Goal: Communication & Community: Connect with others

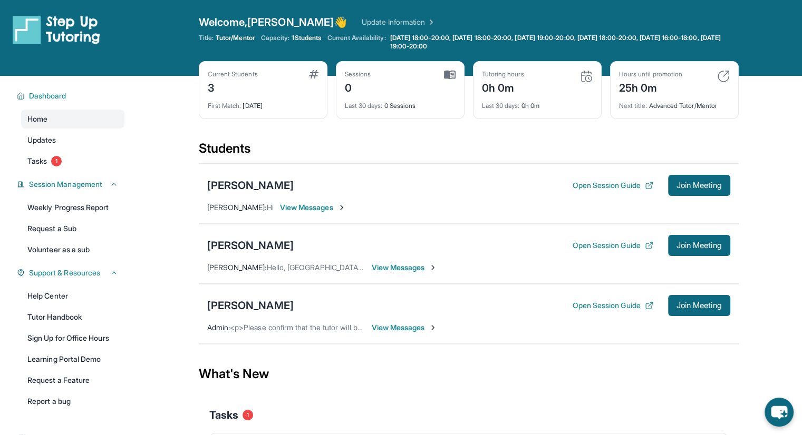
click at [401, 327] on span "View Messages" at bounding box center [405, 328] width 66 height 11
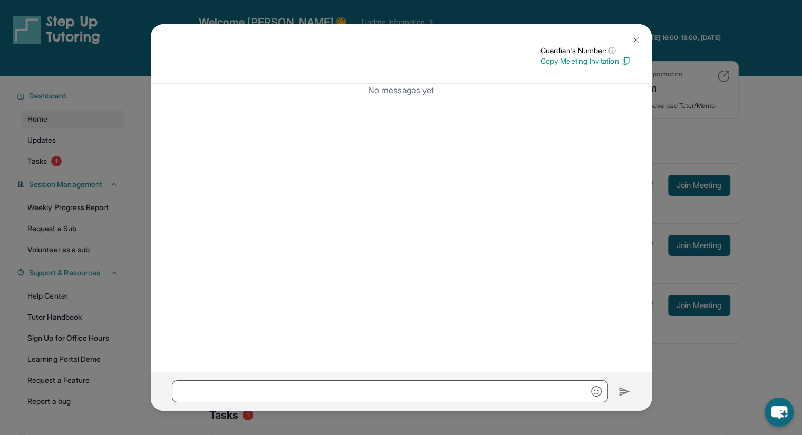
scroll to position [104, 0]
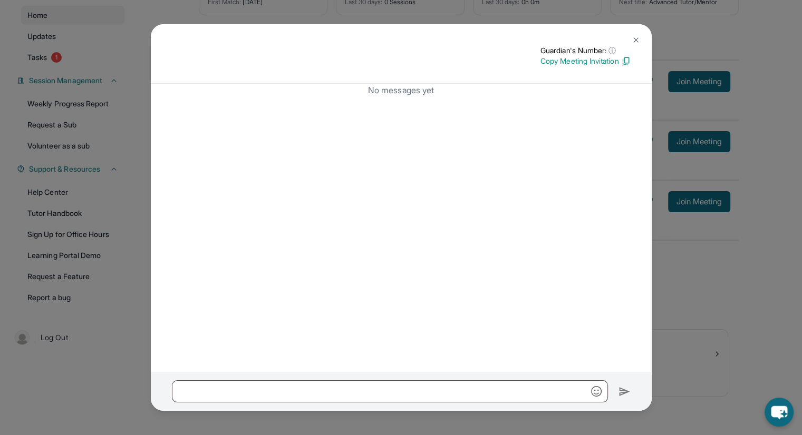
click at [634, 38] on img at bounding box center [636, 40] width 8 height 8
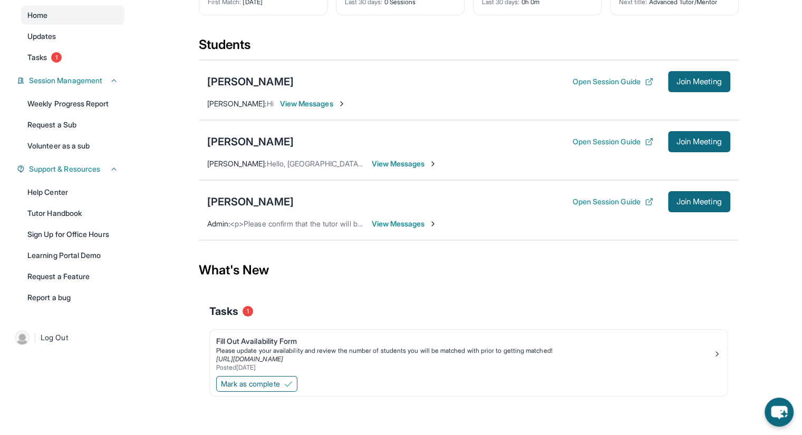
click at [409, 222] on span "View Messages" at bounding box center [405, 224] width 66 height 11
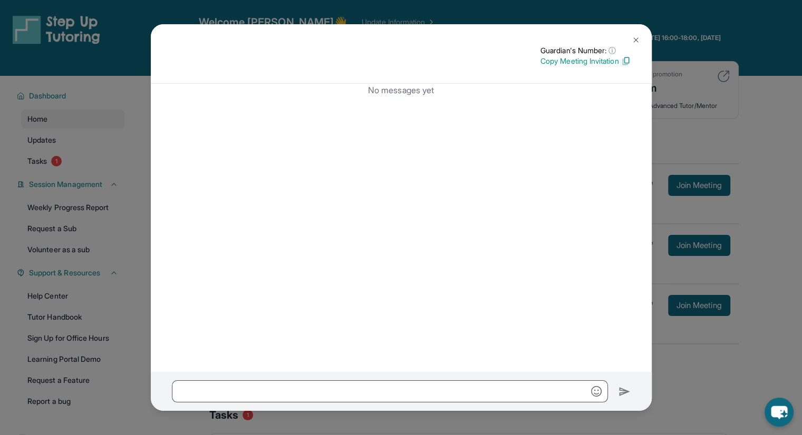
scroll to position [0, 0]
click at [633, 36] on img at bounding box center [636, 40] width 8 height 8
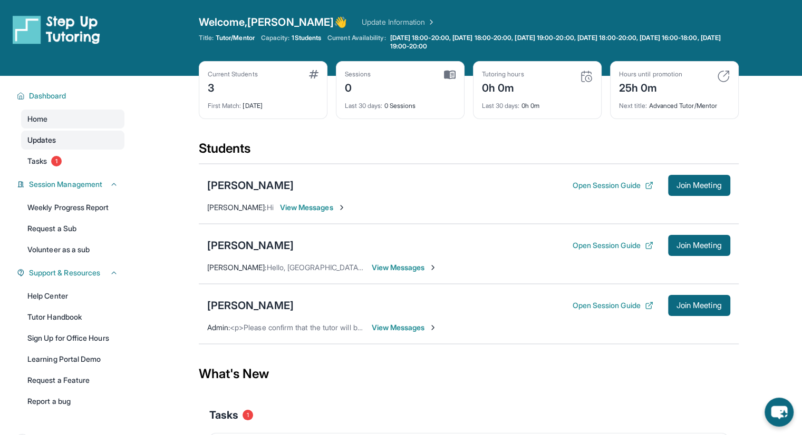
click at [76, 144] on link "Updates" at bounding box center [72, 140] width 103 height 19
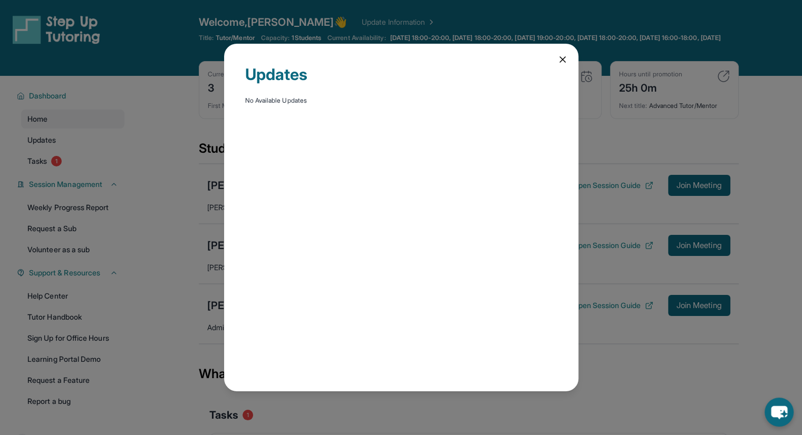
click at [555, 61] on div "Updates No Available Updates" at bounding box center [401, 218] width 354 height 348
click at [563, 55] on icon at bounding box center [562, 59] width 11 height 11
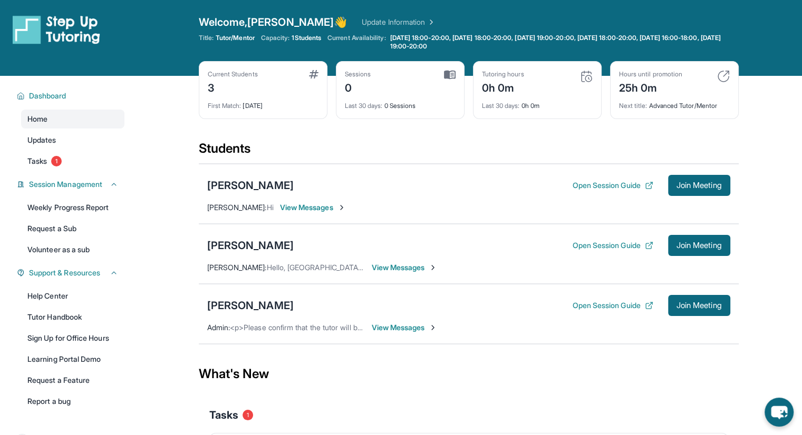
click at [328, 202] on span "View Messages" at bounding box center [313, 207] width 66 height 11
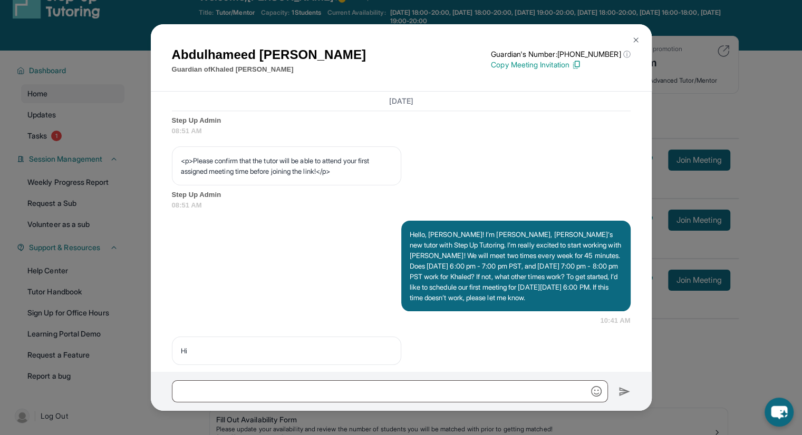
scroll to position [639, 0]
click at [634, 39] on img at bounding box center [636, 40] width 8 height 8
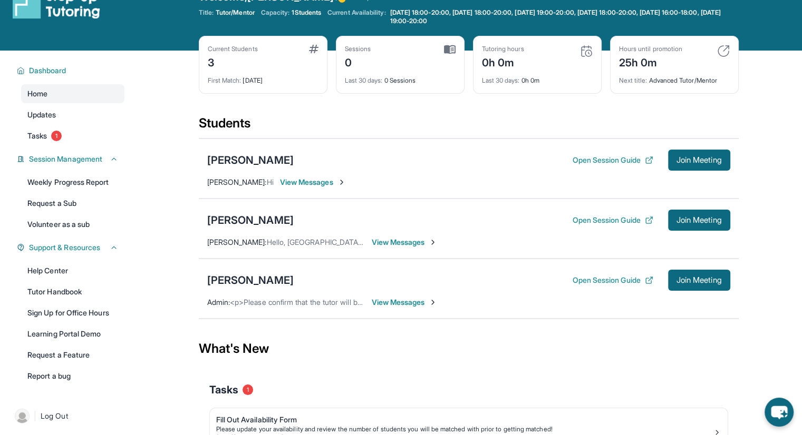
click at [410, 245] on span "View Messages" at bounding box center [405, 242] width 66 height 11
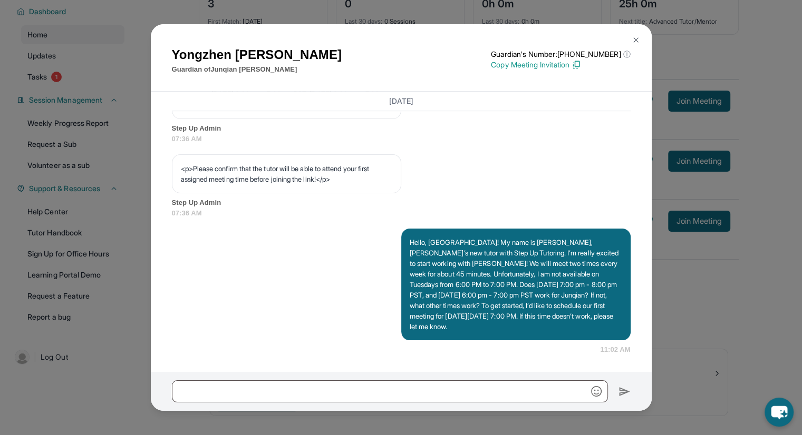
scroll to position [86, 0]
click at [640, 33] on button at bounding box center [635, 40] width 21 height 21
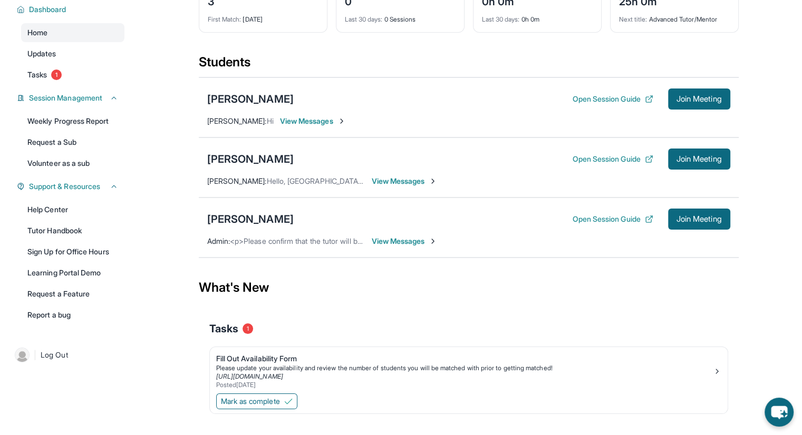
click at [405, 236] on span "View Messages" at bounding box center [405, 241] width 66 height 11
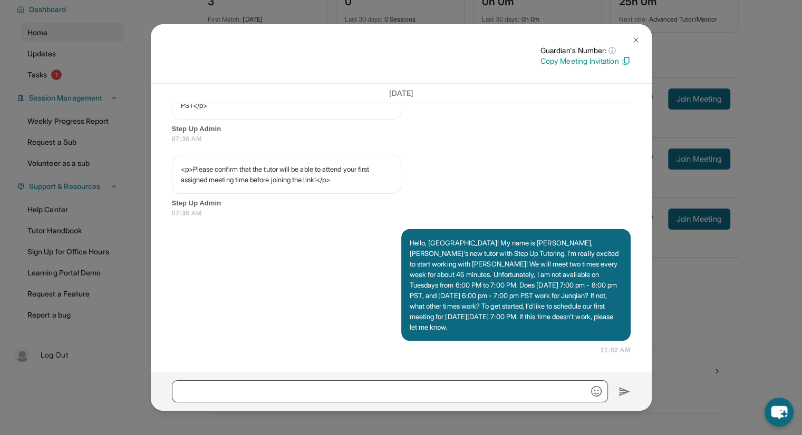
scroll to position [628, 0]
click at [636, 41] on img at bounding box center [636, 40] width 8 height 8
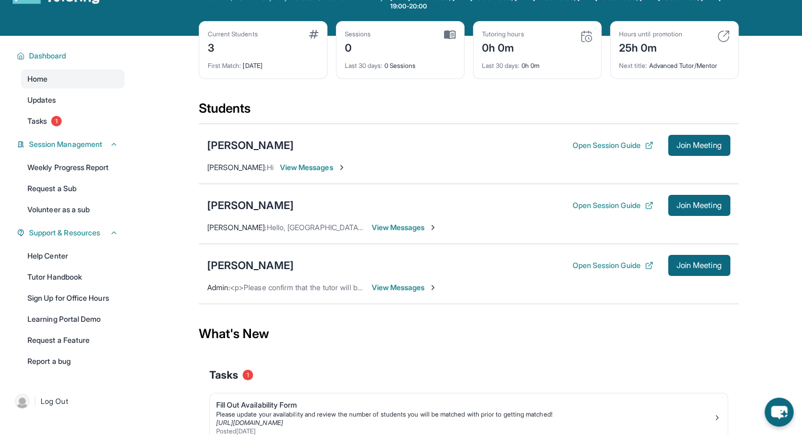
scroll to position [0, 0]
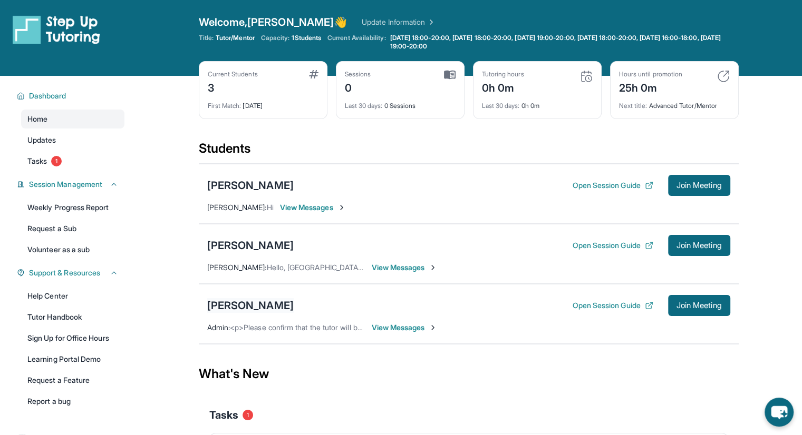
click at [255, 312] on div "[PERSON_NAME]" at bounding box center [250, 305] width 86 height 15
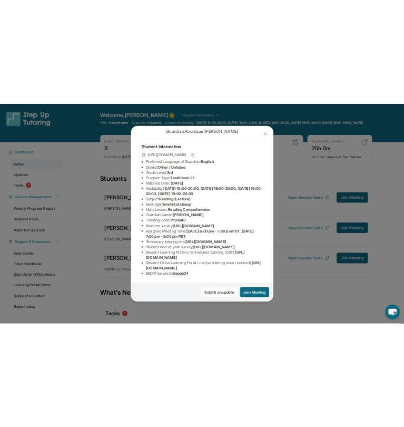
scroll to position [106, 0]
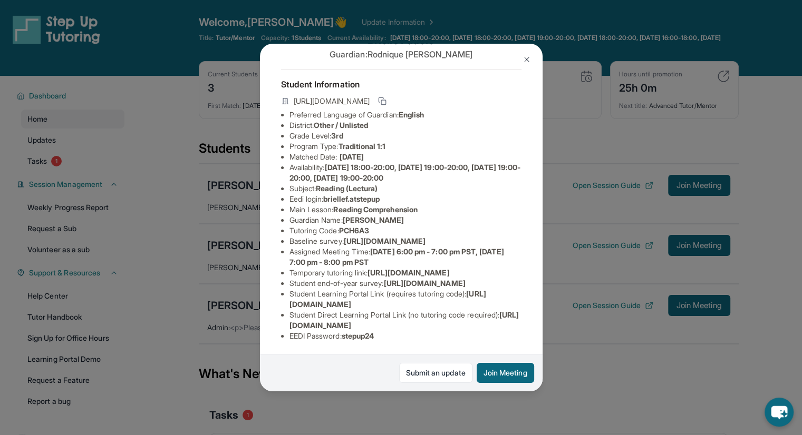
click at [530, 54] on button at bounding box center [526, 59] width 21 height 21
